Goal: Task Accomplishment & Management: Manage account settings

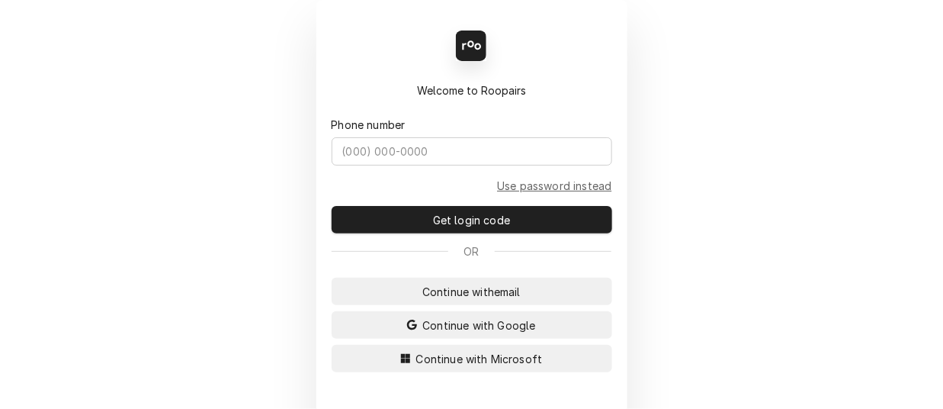
click at [246, 42] on div "Back Enter code Welcome to Roopairs Phone number Use password instead Get login…" at bounding box center [471, 204] width 943 height 409
click at [445, 359] on span "Continue with Microsoft" at bounding box center [479, 359] width 133 height 16
click at [316, 71] on div "Back Enter code Welcome to Roopairs Phone number Use password instead Get login…" at bounding box center [471, 239] width 311 height 478
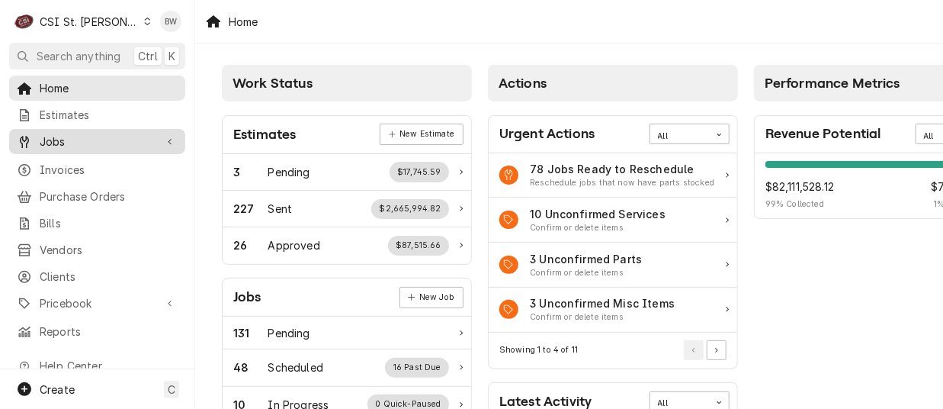
click at [86, 138] on span "Jobs" at bounding box center [97, 141] width 115 height 16
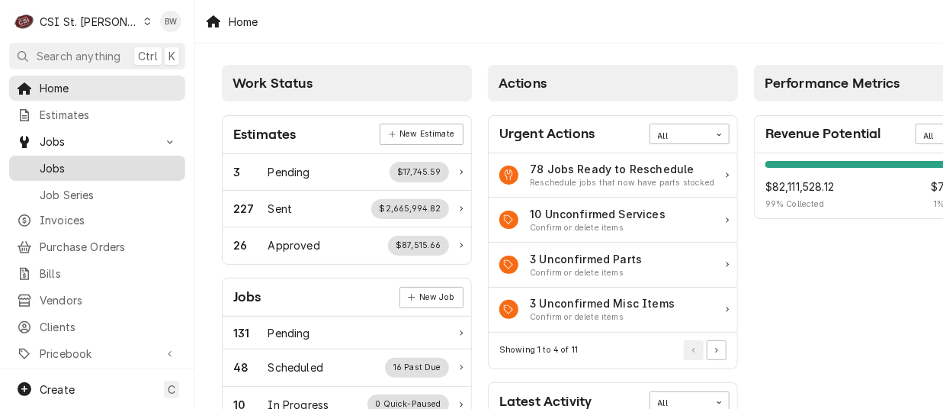
click at [97, 169] on span "Jobs" at bounding box center [109, 168] width 138 height 16
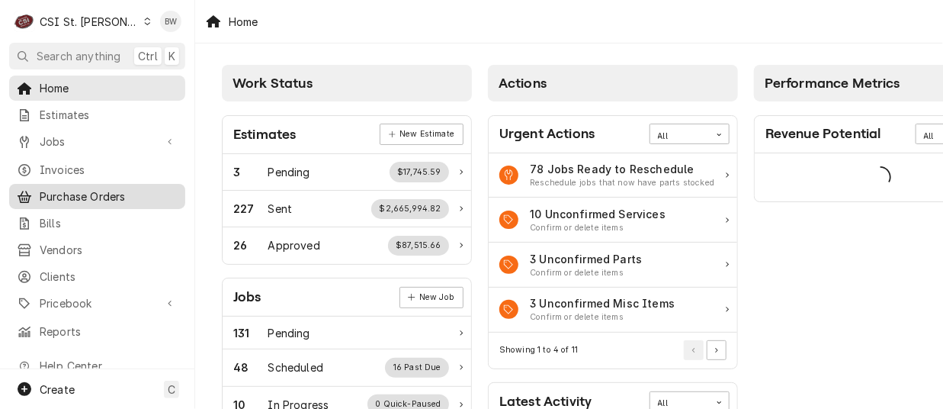
click at [98, 188] on span "Purchase Orders" at bounding box center [109, 196] width 138 height 16
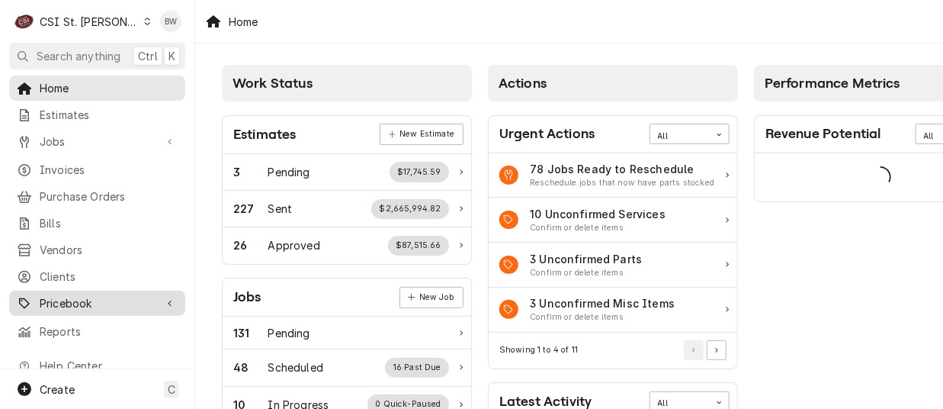
click at [95, 297] on span "Pricebook" at bounding box center [97, 303] width 115 height 16
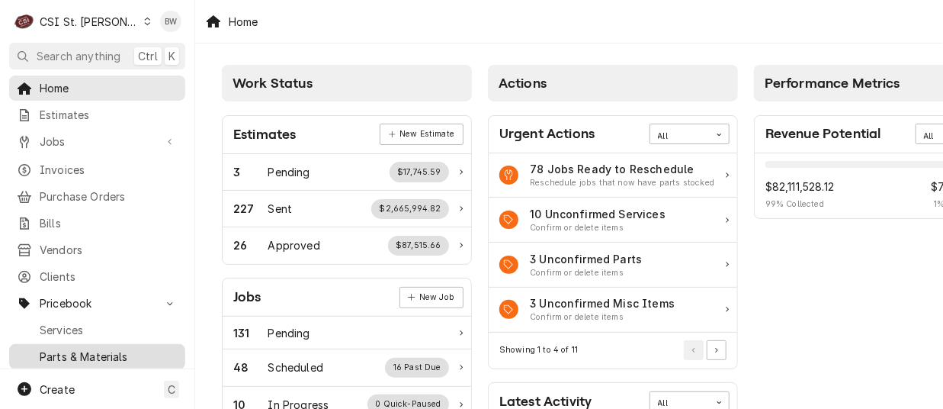
click at [86, 348] on span "Parts & Materials" at bounding box center [109, 356] width 138 height 16
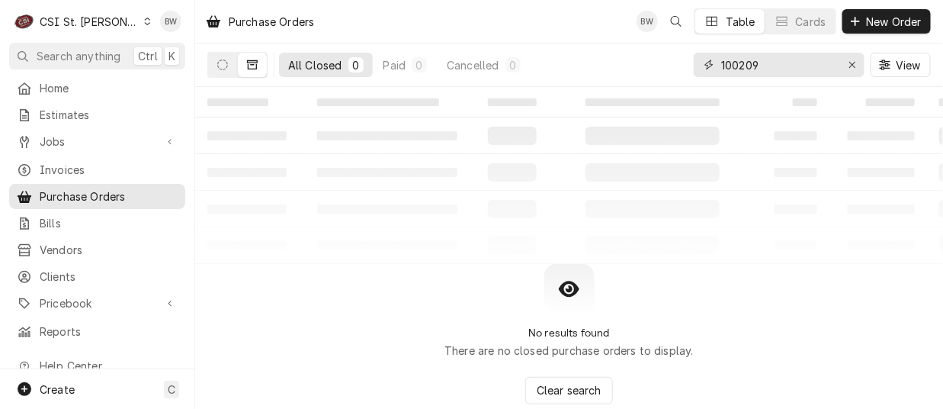
drag, startPoint x: 795, startPoint y: 66, endPoint x: 685, endPoint y: 64, distance: 110.6
click at [691, 65] on div "All Closed 0 Paid 0 Cancelled 0 100209 View" at bounding box center [568, 64] width 723 height 43
type input "400992"
click at [221, 65] on icon "Dynamic Content Wrapper" at bounding box center [222, 64] width 11 height 11
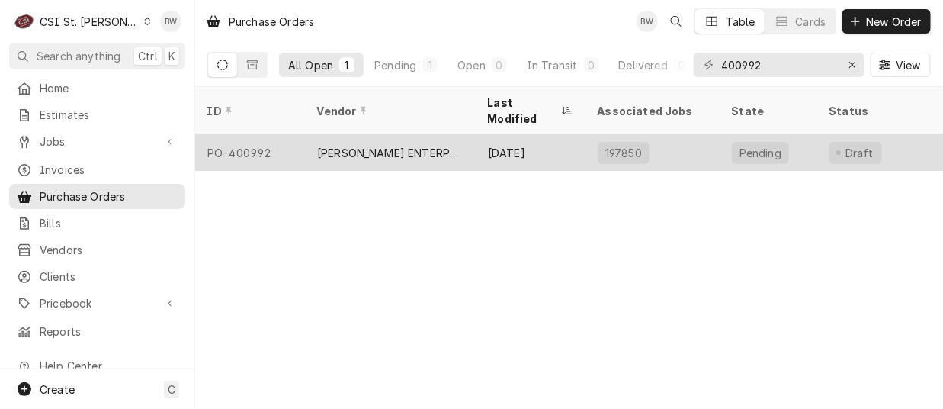
click at [268, 136] on div "PO-400992" at bounding box center [250, 152] width 110 height 37
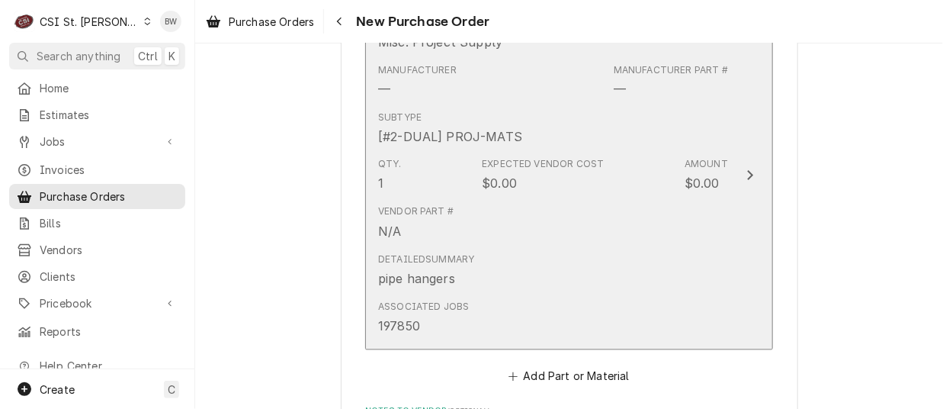
click at [554, 209] on div "Vendor Part # N/A" at bounding box center [553, 222] width 350 height 47
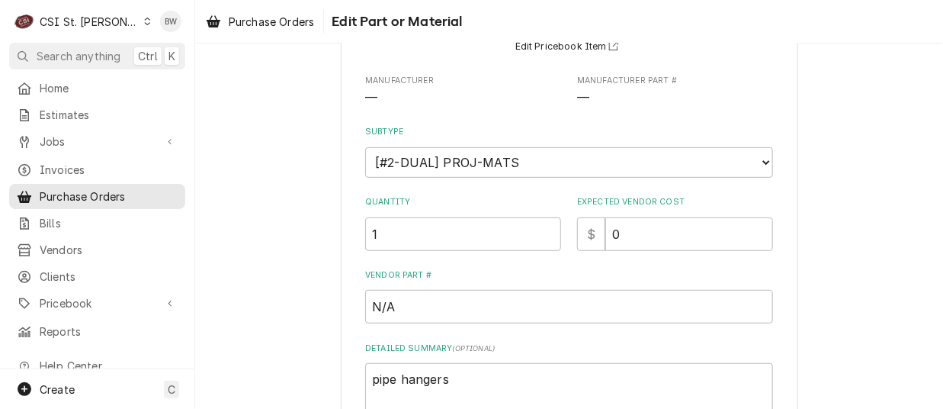
scroll to position [229, 0]
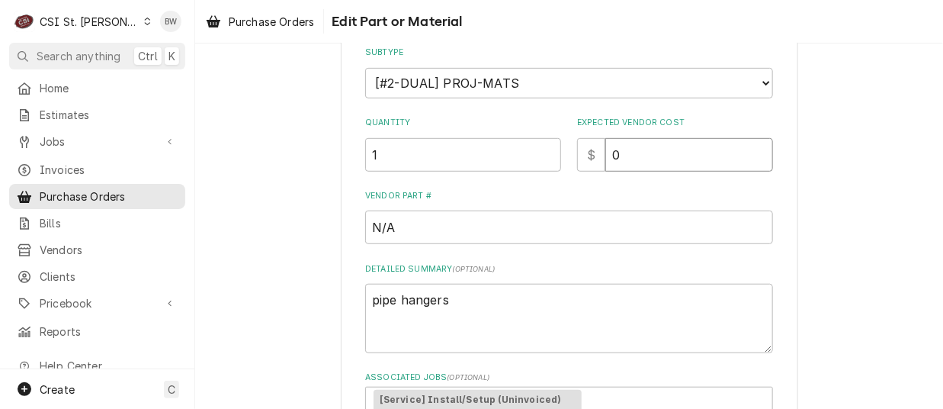
drag, startPoint x: 618, startPoint y: 149, endPoint x: 587, endPoint y: 153, distance: 30.8
click at [587, 153] on div "$ 0" at bounding box center [675, 155] width 196 height 34
type textarea "x"
type input "8"
type textarea "x"
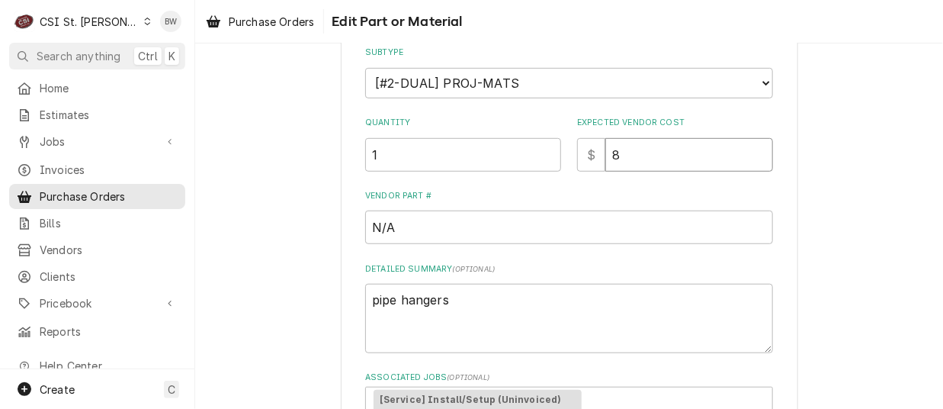
type input "8.4"
type textarea "x"
type input "8.41"
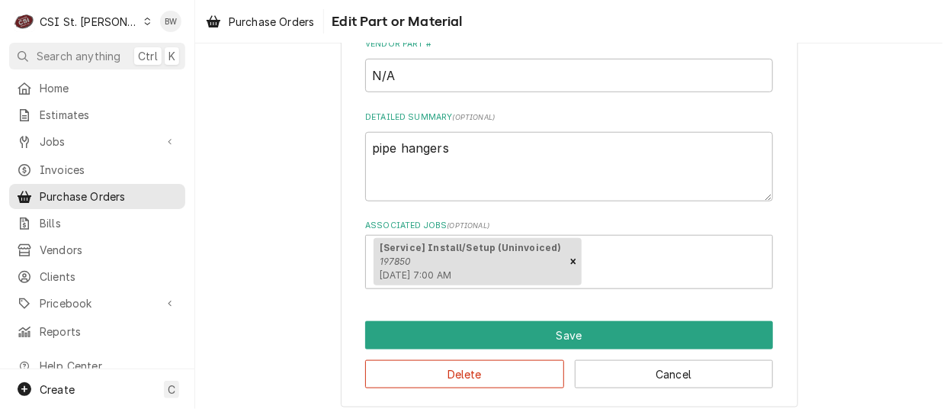
scroll to position [392, 0]
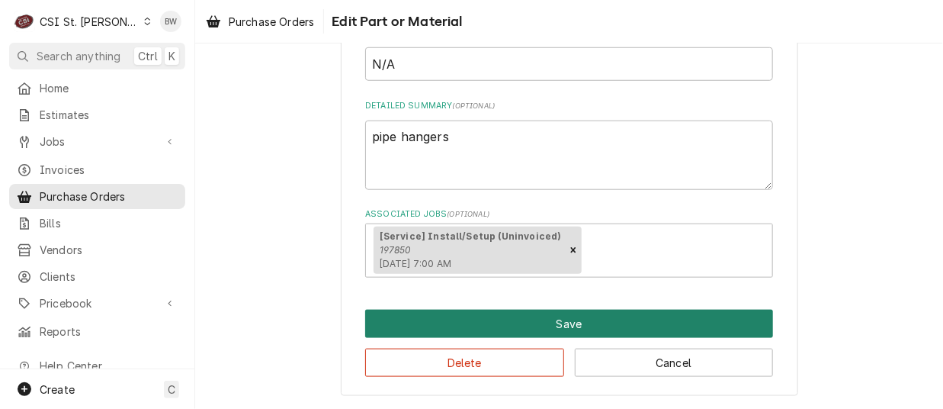
click at [501, 325] on button "Save" at bounding box center [569, 324] width 408 height 28
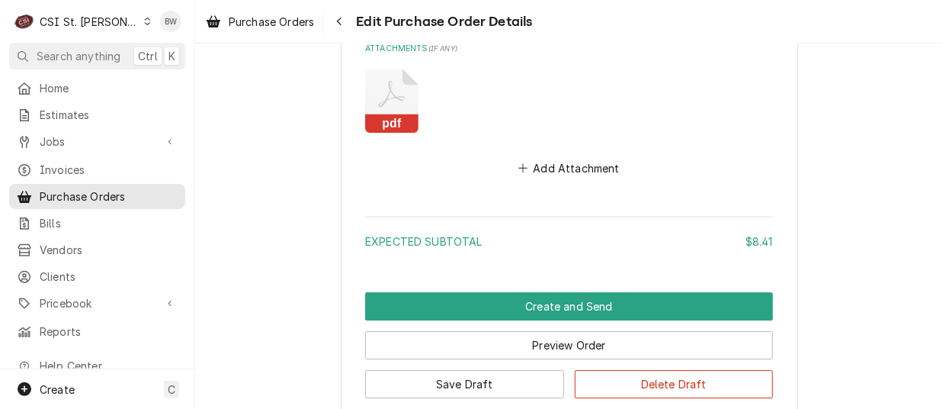
scroll to position [1326, 0]
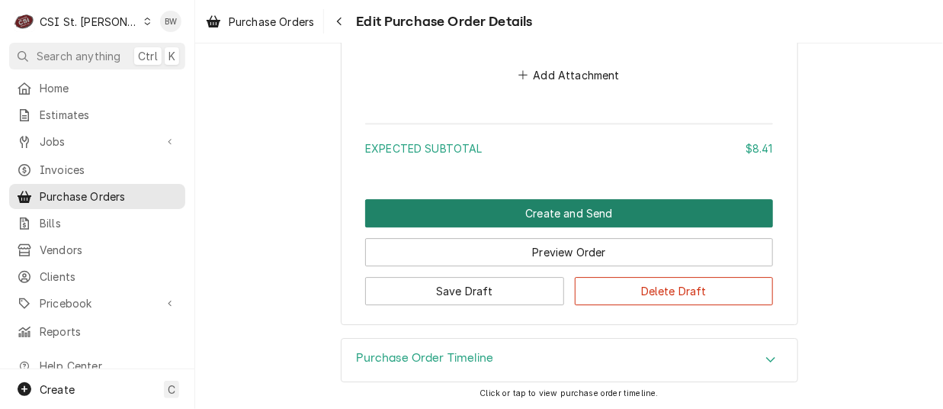
click at [460, 220] on button "Create and Send" at bounding box center [569, 213] width 408 height 28
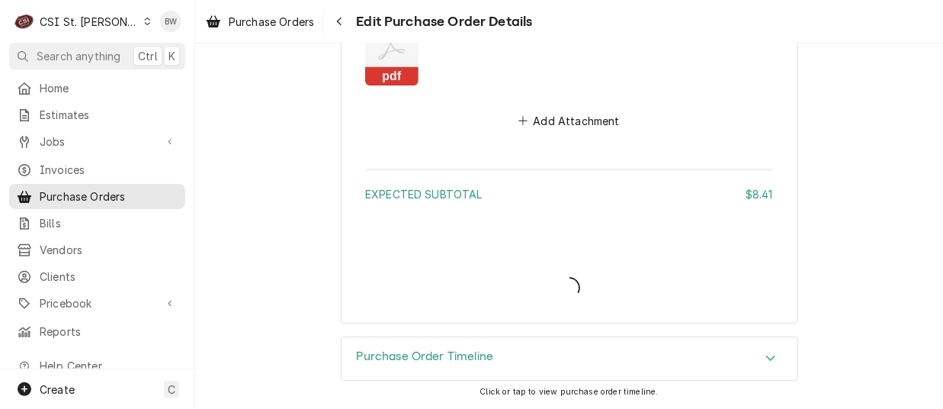
scroll to position [1278, 0]
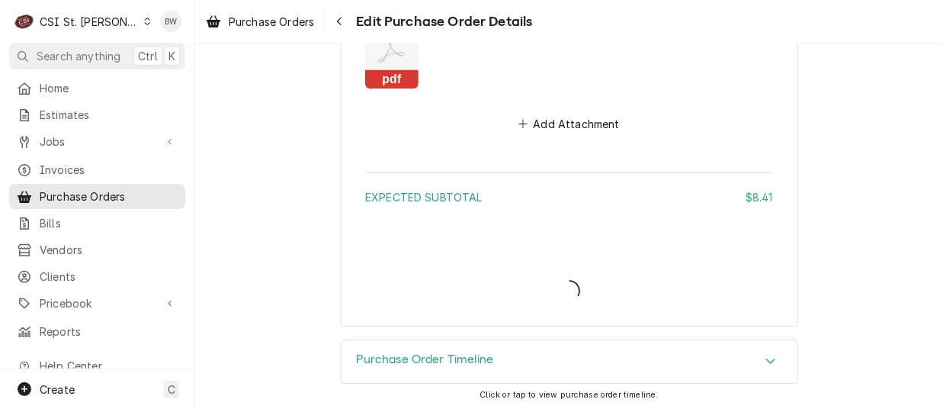
type textarea "x"
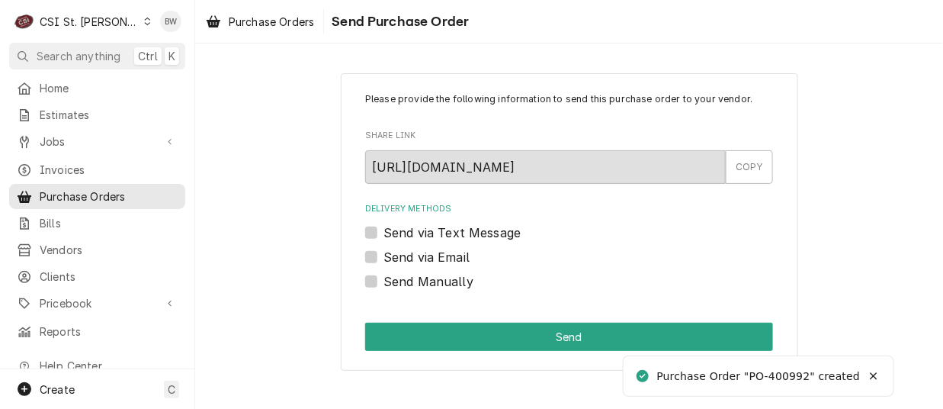
click at [414, 274] on label "Send Manually" at bounding box center [428, 281] width 90 height 18
click at [414, 274] on input "Send Manually" at bounding box center [587, 289] width 408 height 34
checkbox input "true"
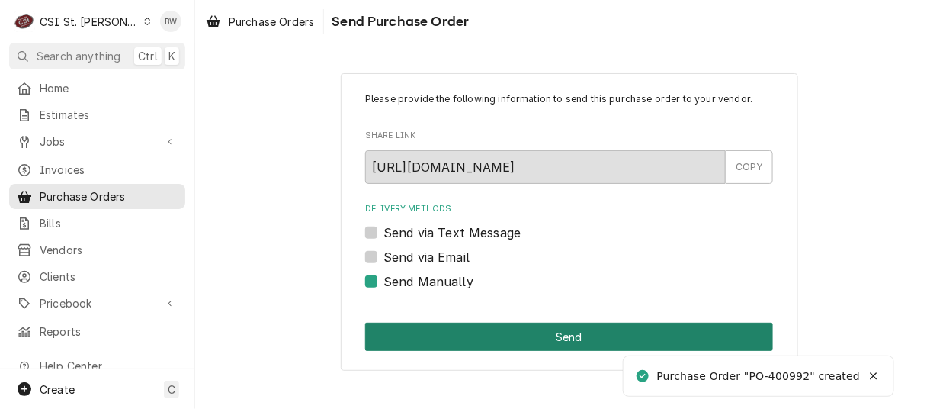
click at [477, 333] on button "Send" at bounding box center [569, 336] width 408 height 28
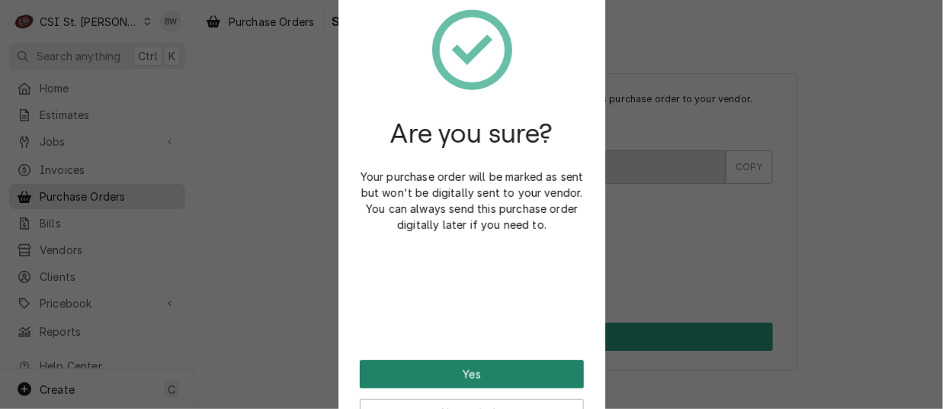
click at [484, 374] on button "Yes" at bounding box center [472, 374] width 224 height 28
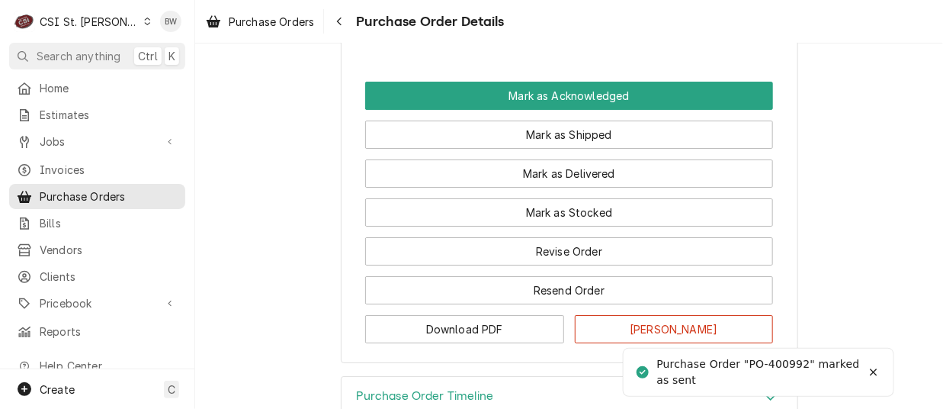
scroll to position [1601, 0]
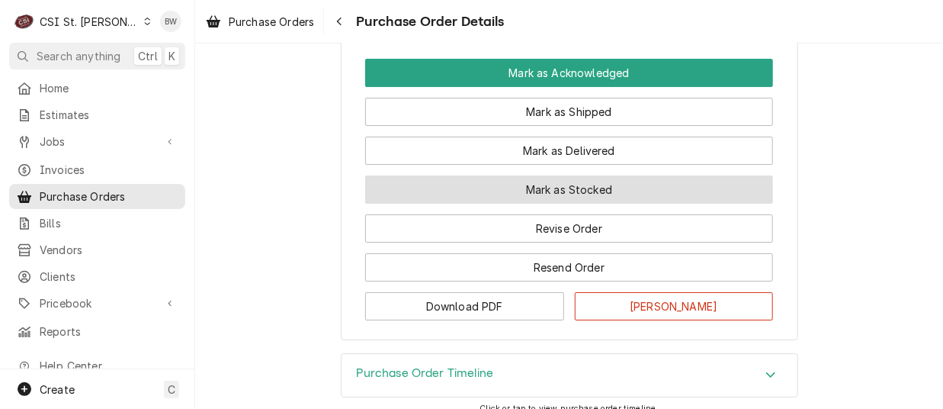
click at [447, 204] on button "Mark as Stocked" at bounding box center [569, 189] width 408 height 28
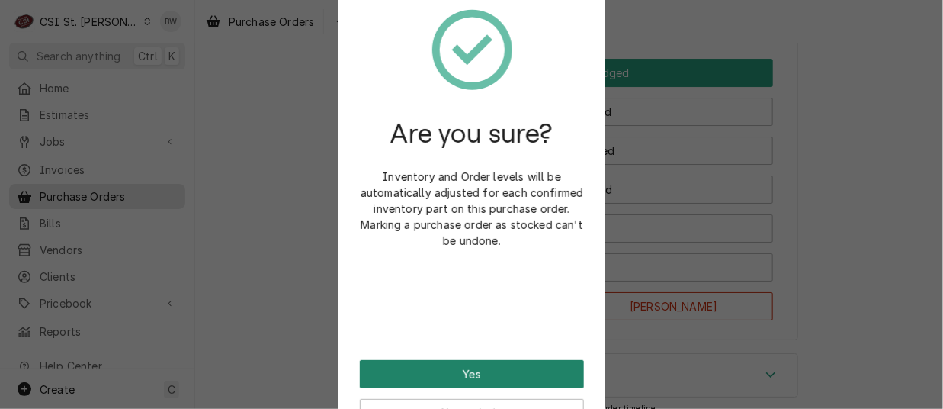
click at [445, 365] on button "Yes" at bounding box center [472, 374] width 224 height 28
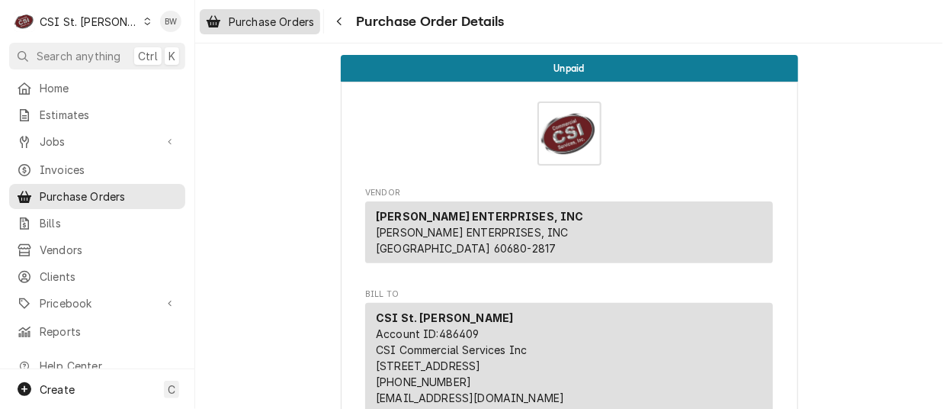
click at [271, 17] on span "Purchase Orders" at bounding box center [271, 22] width 85 height 16
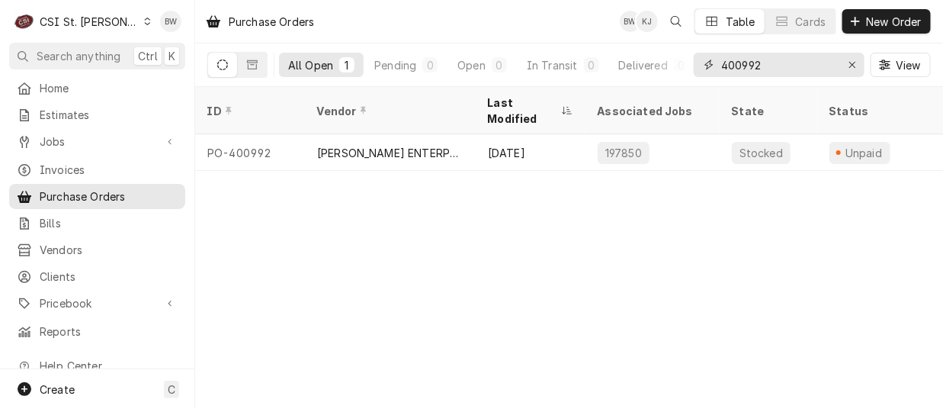
click at [773, 69] on input "400992" at bounding box center [778, 65] width 114 height 24
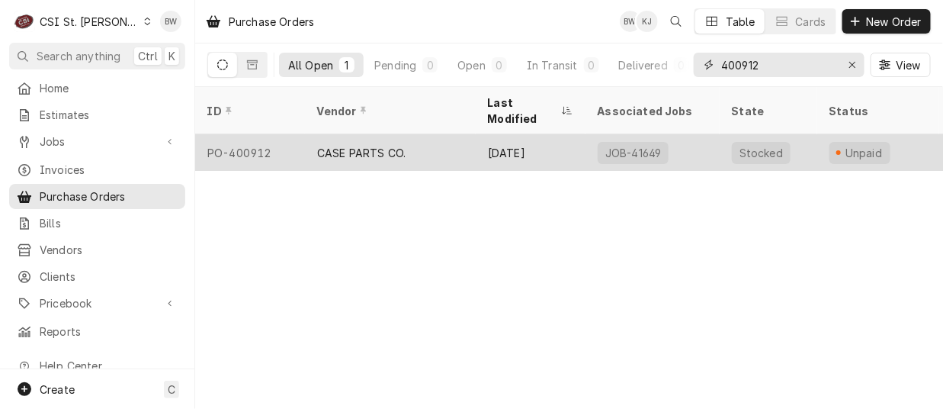
type input "400912"
click at [291, 134] on div "PO-400912" at bounding box center [250, 152] width 110 height 37
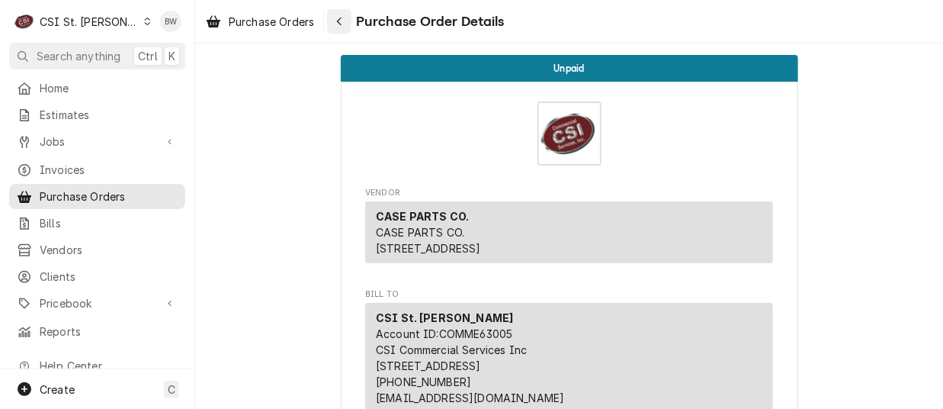
click at [338, 21] on icon "Navigate back" at bounding box center [339, 21] width 7 height 11
